Goal: Task Accomplishment & Management: Manage account settings

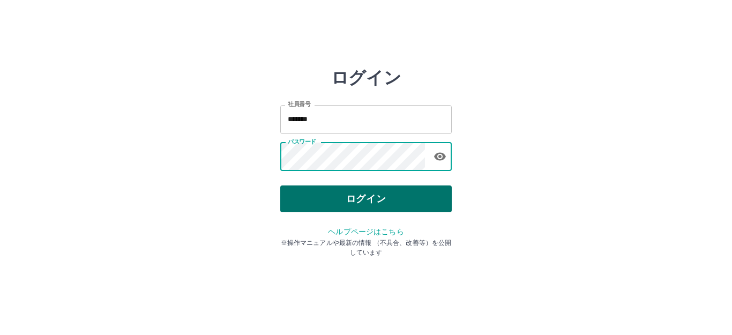
click at [301, 188] on button "ログイン" at bounding box center [365, 198] width 171 height 27
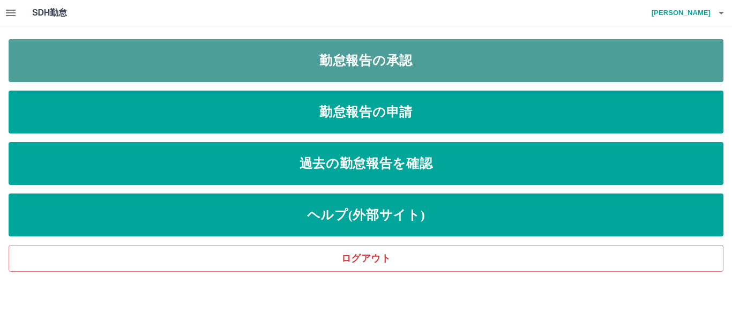
click at [350, 61] on link "勤怠報告の承認" at bounding box center [366, 60] width 715 height 43
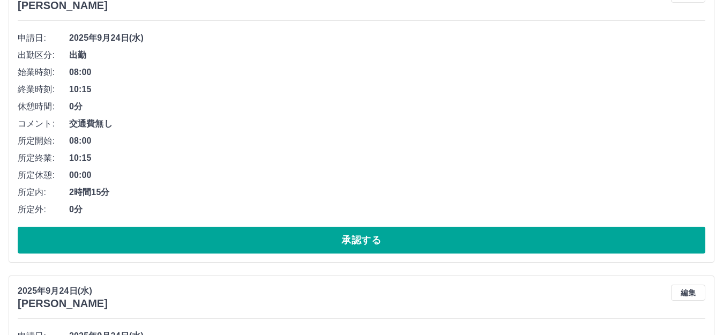
scroll to position [161, 0]
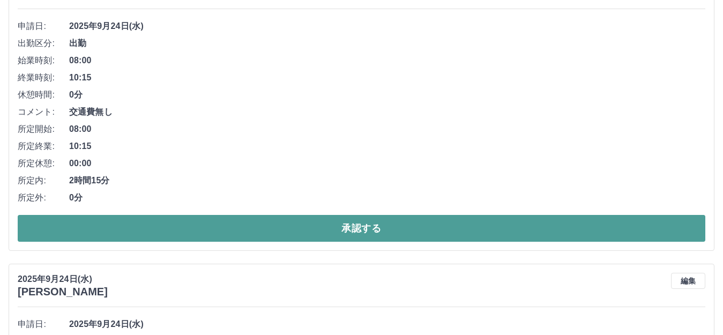
click at [171, 219] on button "承認する" at bounding box center [361, 228] width 687 height 27
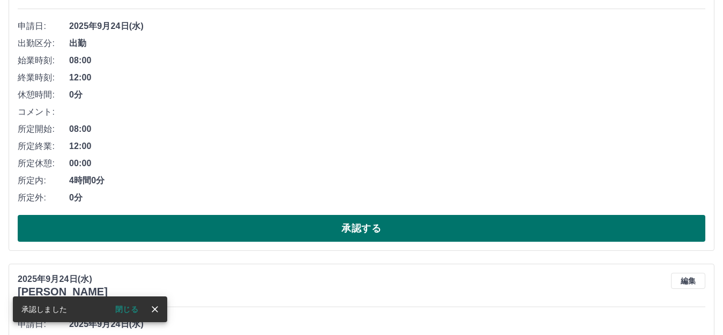
click at [175, 227] on button "承認する" at bounding box center [361, 228] width 687 height 27
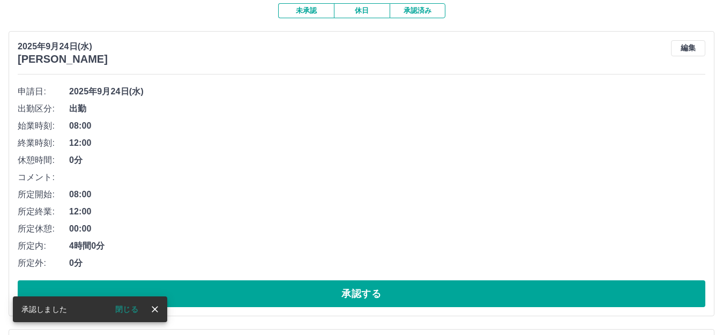
scroll to position [107, 0]
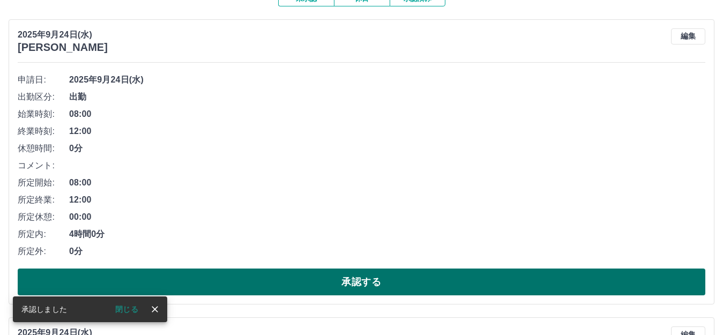
click at [190, 275] on button "承認する" at bounding box center [361, 281] width 687 height 27
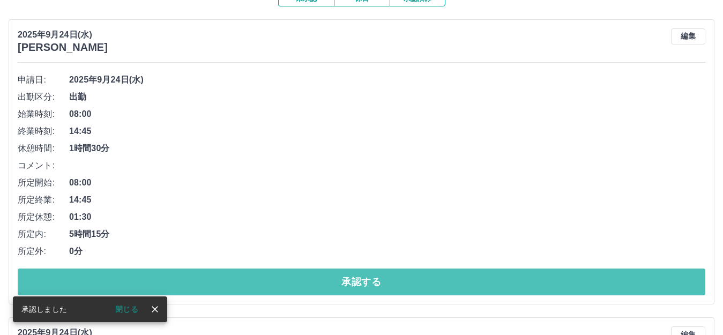
click at [190, 275] on button "承認する" at bounding box center [361, 281] width 687 height 27
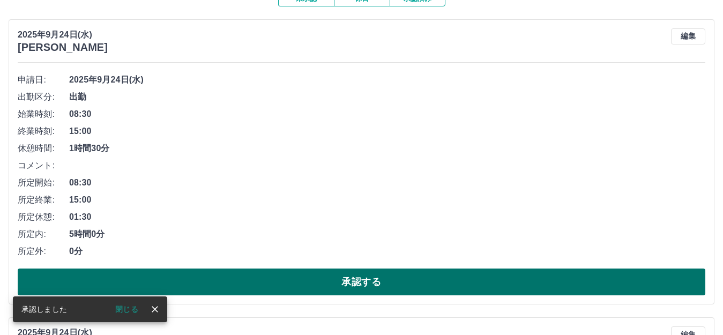
click at [190, 279] on button "承認する" at bounding box center [361, 281] width 687 height 27
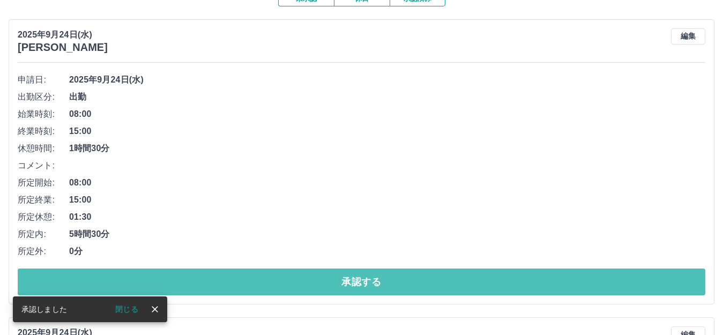
click at [190, 279] on button "承認する" at bounding box center [361, 281] width 687 height 27
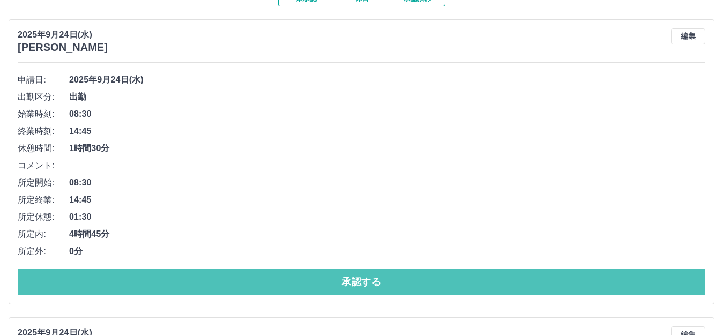
click at [190, 279] on button "承認する" at bounding box center [361, 281] width 687 height 27
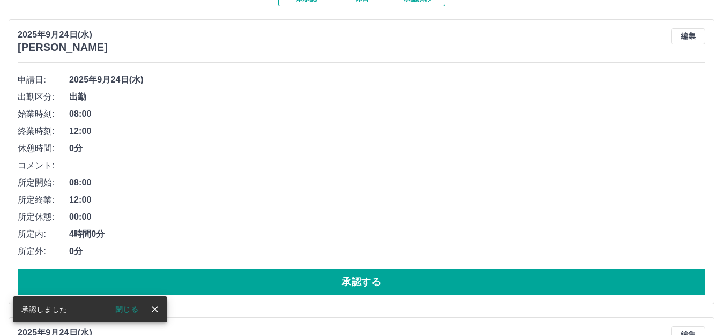
click at [190, 279] on button "承認する" at bounding box center [361, 281] width 687 height 27
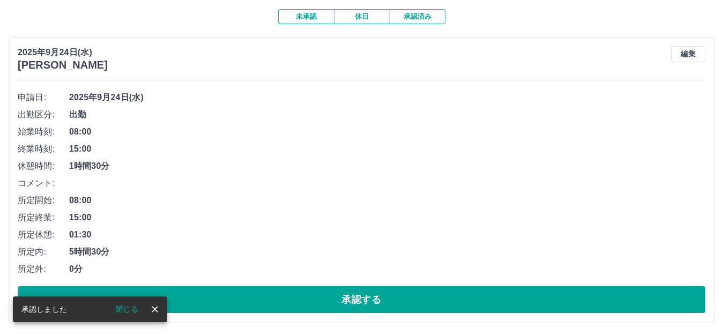
scroll to position [91, 0]
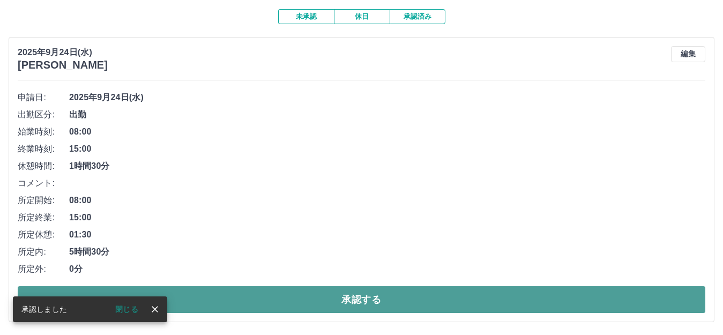
click at [190, 290] on button "承認する" at bounding box center [361, 299] width 687 height 27
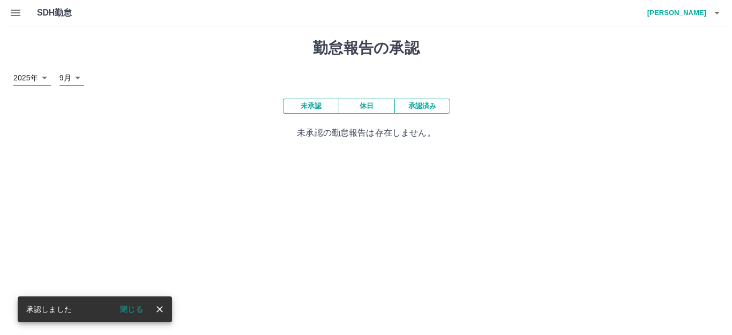
scroll to position [0, 0]
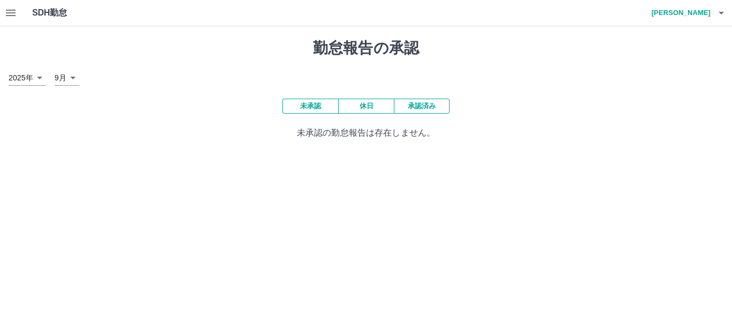
drag, startPoint x: 190, startPoint y: 290, endPoint x: 709, endPoint y: 9, distance: 590.3
click at [709, 9] on h4 "[PERSON_NAME]" at bounding box center [678, 13] width 64 height 26
click at [658, 70] on li "ログアウト" at bounding box center [675, 78] width 95 height 19
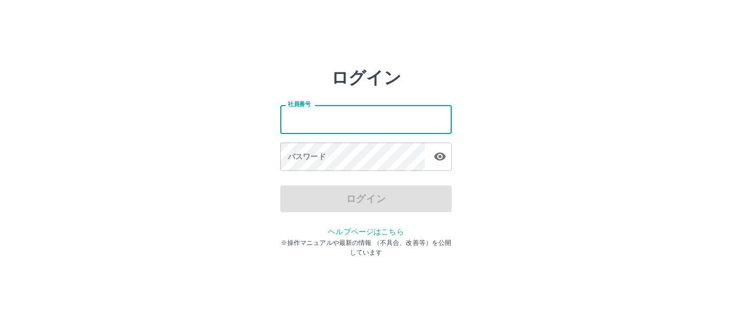
click at [347, 121] on input "社員番号" at bounding box center [365, 119] width 171 height 28
click at [358, 120] on input "社員番号" at bounding box center [365, 119] width 171 height 28
type input "*******"
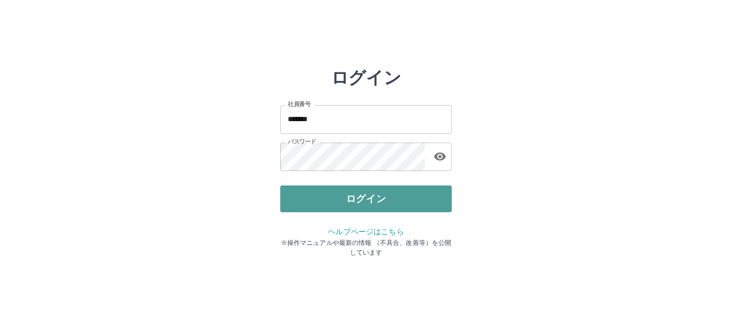
click at [321, 194] on button "ログイン" at bounding box center [365, 198] width 171 height 27
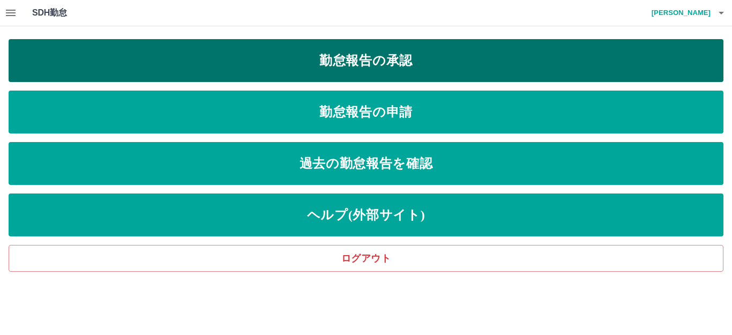
click at [344, 58] on link "勤怠報告の承認" at bounding box center [366, 60] width 715 height 43
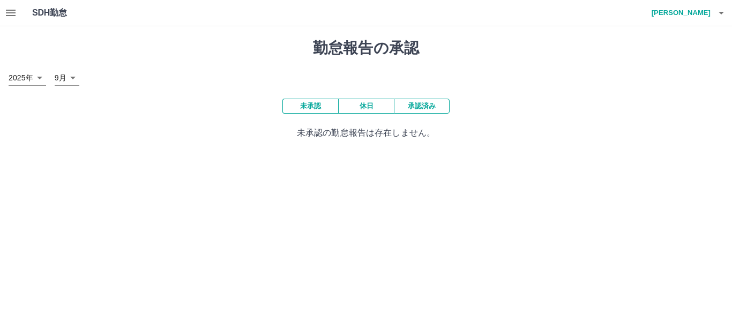
click at [698, 11] on h4 "花見　葉子" at bounding box center [678, 13] width 64 height 26
click at [689, 71] on li "ログアウト" at bounding box center [675, 78] width 95 height 19
